Goal: Task Accomplishment & Management: Manage account settings

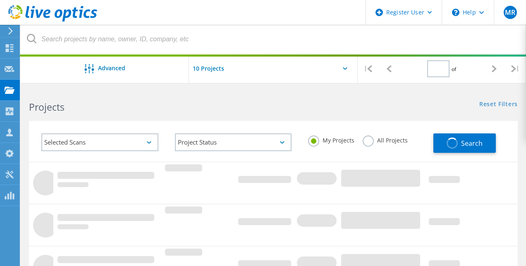
type input "1"
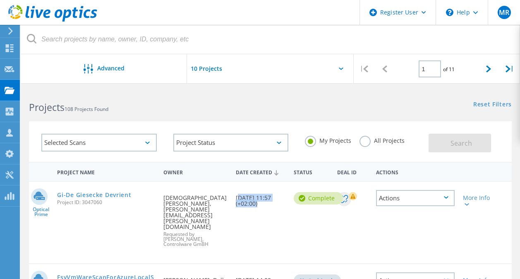
drag, startPoint x: 236, startPoint y: 197, endPoint x: 290, endPoint y: 197, distance: 54.2
click at [290, 197] on div "Optical Prime Gi-[PERSON_NAME] Devrient Project ID: 3047060 Requested By [PERSO…" at bounding box center [270, 222] width 483 height 81
drag, startPoint x: 290, startPoint y: 198, endPoint x: 258, endPoint y: 224, distance: 40.6
click at [258, 224] on div "Optical Prime Gi-[PERSON_NAME] Devrient Project ID: 3047060 Requested By [PERSO…" at bounding box center [270, 222] width 483 height 81
drag, startPoint x: 238, startPoint y: 196, endPoint x: 257, endPoint y: 205, distance: 20.7
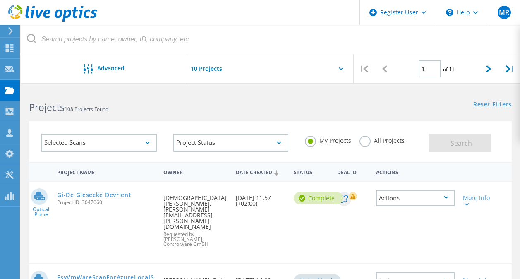
click at [259, 205] on div "Date Created [DATE] 11:57 (+02:00)" at bounding box center [261, 198] width 58 height 33
click at [238, 200] on div "Date Created [DATE] 11:57 (+02:00)" at bounding box center [261, 198] width 58 height 33
drag, startPoint x: 235, startPoint y: 200, endPoint x: 259, endPoint y: 204, distance: 23.9
click at [259, 203] on div "Date Created [DATE] 11:57 (+02:00)" at bounding box center [261, 198] width 58 height 33
drag, startPoint x: 259, startPoint y: 204, endPoint x: 252, endPoint y: 215, distance: 13.5
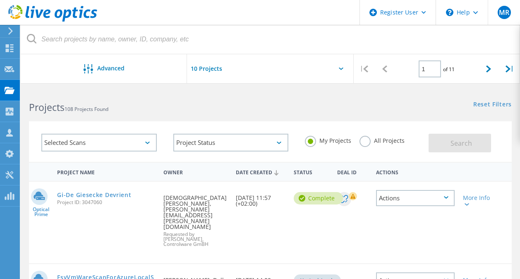
click at [254, 215] on div "Optical Prime Gi-[PERSON_NAME] Devrient Project ID: 3047060 Requested By [PERSO…" at bounding box center [270, 222] width 483 height 81
